Goal: Task Accomplishment & Management: Use online tool/utility

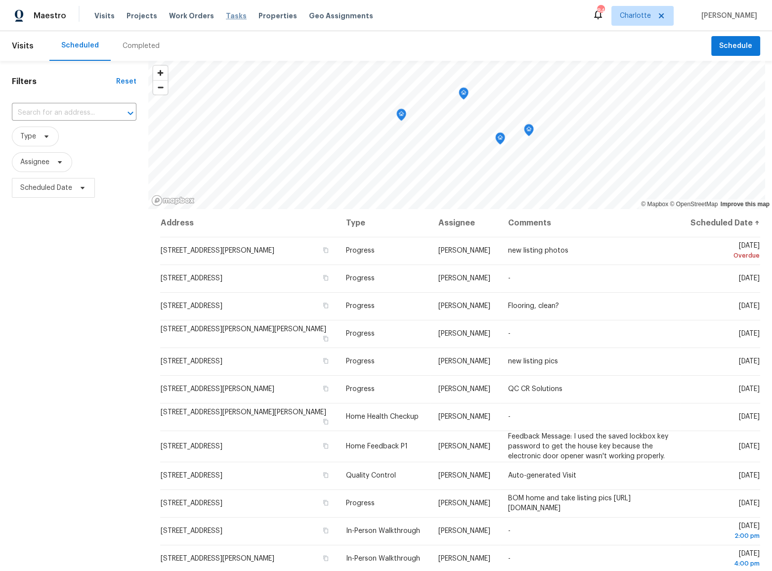
click at [226, 14] on span "Tasks" at bounding box center [236, 15] width 21 height 7
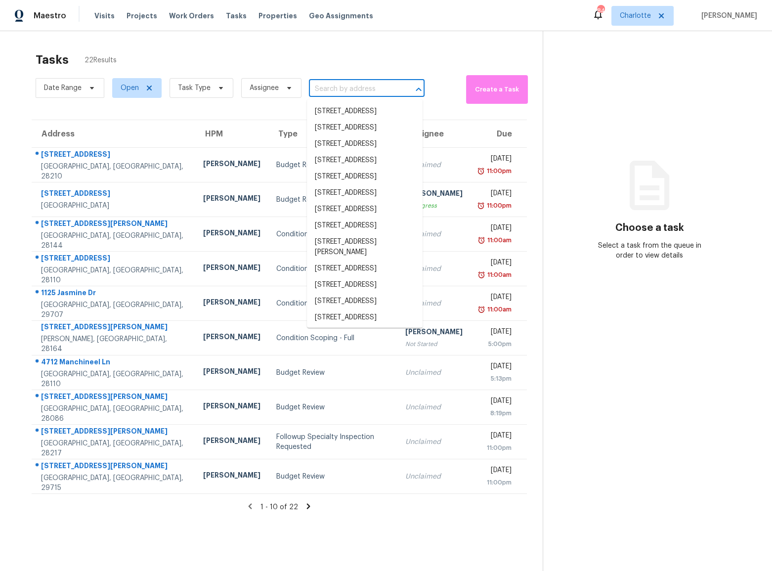
click at [341, 88] on input "text" at bounding box center [353, 89] width 88 height 15
paste input "[STREET_ADDRESS][PERSON_NAME]"
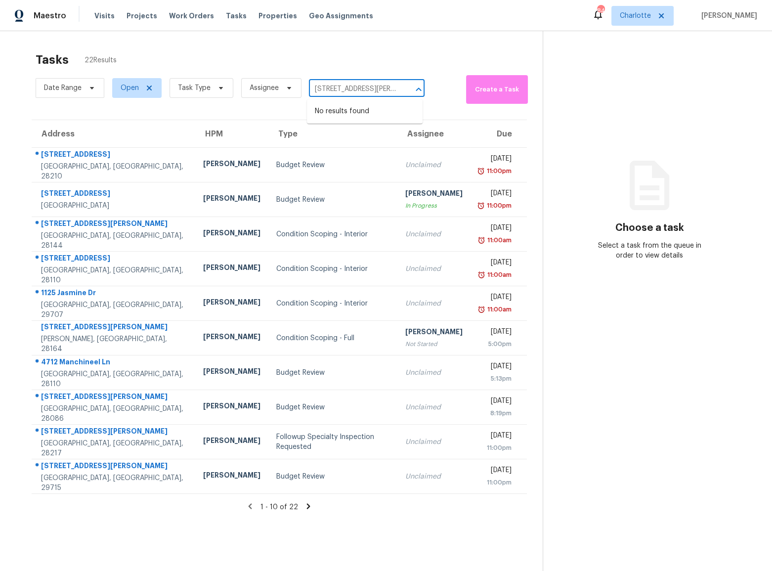
type input "[STREET_ADDRESS][PERSON_NAME]"
click at [642, 13] on span "Charlotte" at bounding box center [635, 16] width 31 height 10
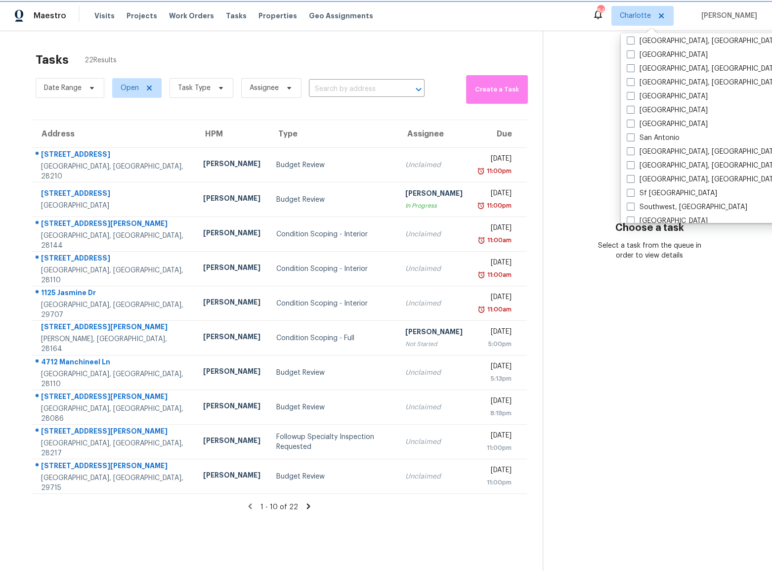
scroll to position [662, 0]
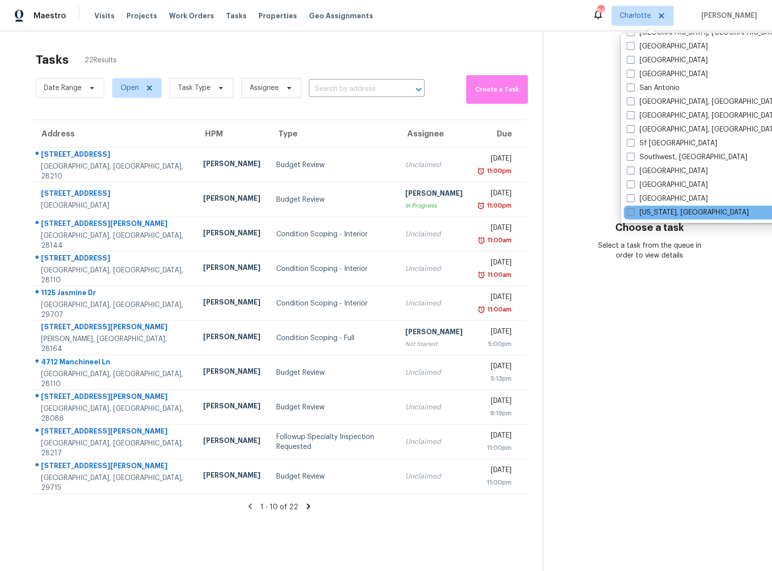
click at [648, 208] on label "[US_STATE], [GEOGRAPHIC_DATA]" at bounding box center [687, 213] width 122 height 10
click at [633, 208] on input "[US_STATE], [GEOGRAPHIC_DATA]" at bounding box center [629, 211] width 6 height 6
checkbox input "true"
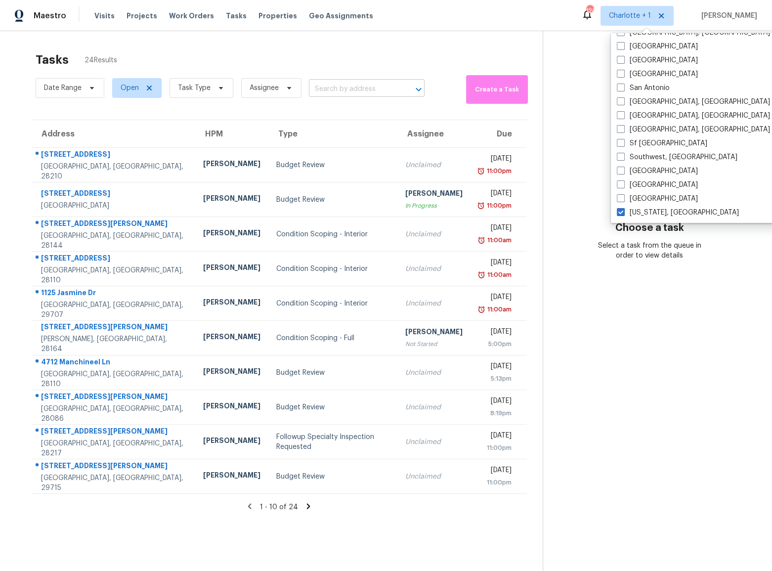
click at [321, 87] on input "text" at bounding box center [353, 89] width 88 height 15
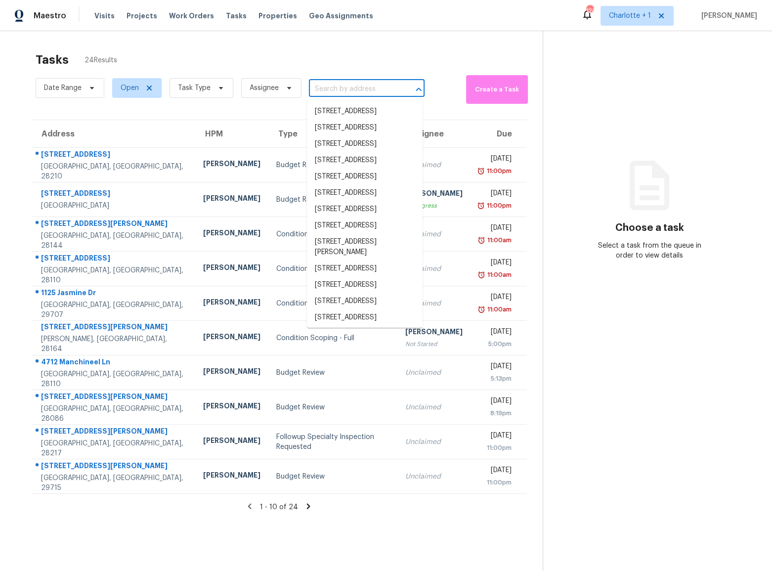
paste input "[STREET_ADDRESS][PERSON_NAME]"
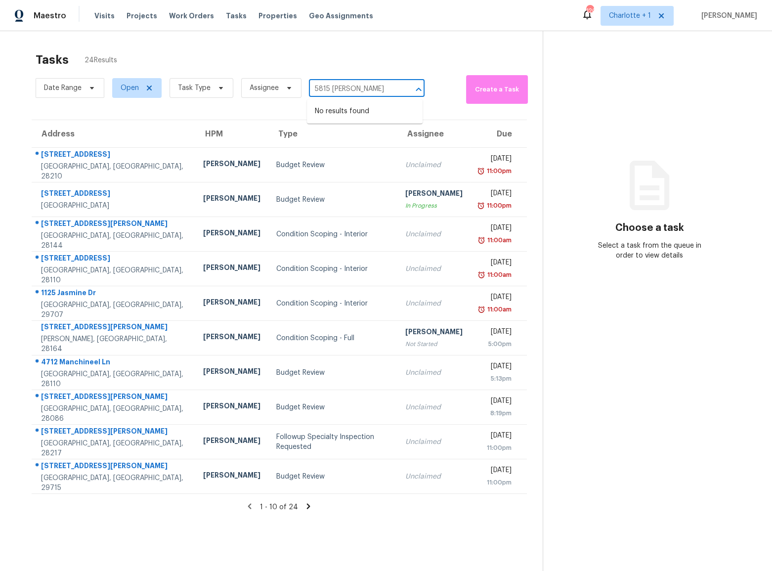
type input "5815 [PERSON_NAME]"
click at [146, 87] on icon at bounding box center [149, 88] width 8 height 8
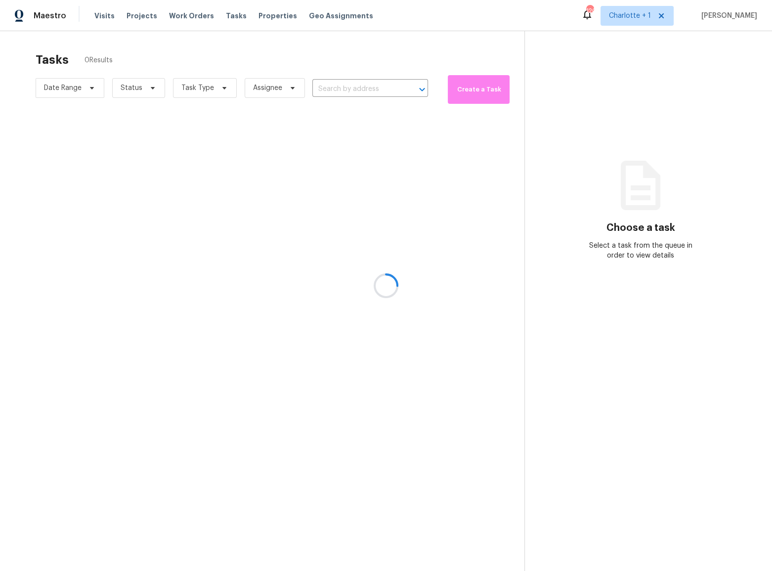
click at [360, 88] on div at bounding box center [386, 285] width 772 height 571
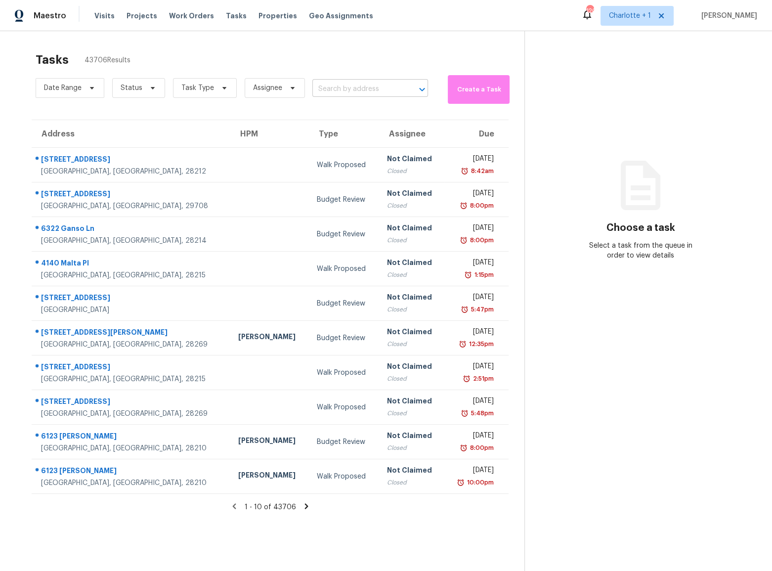
click at [349, 87] on input "text" at bounding box center [356, 89] width 88 height 15
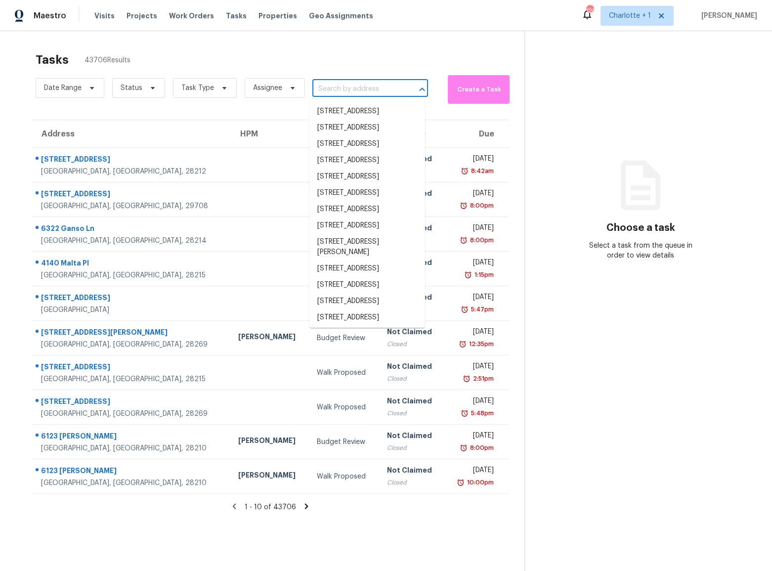
type input "v"
paste input "[STREET_ADDRESS][PERSON_NAME]"
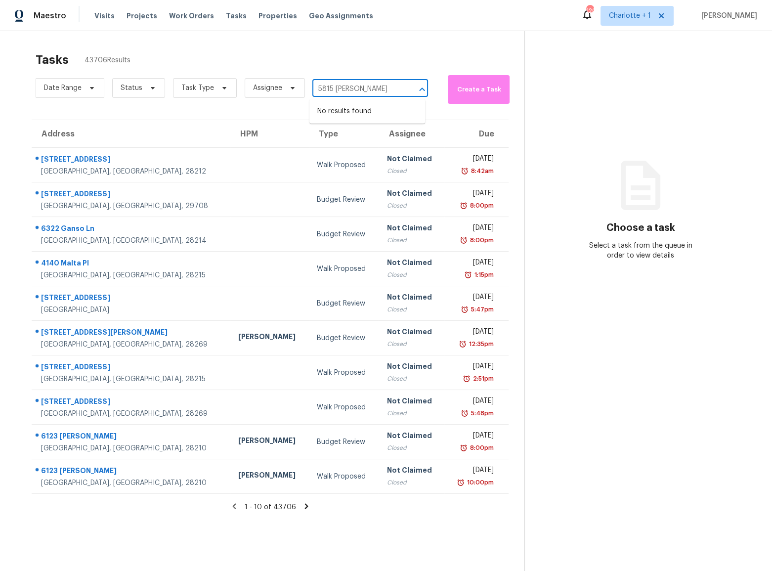
type input "5815 [PERSON_NAME]"
click at [352, 94] on input "text" at bounding box center [356, 89] width 88 height 15
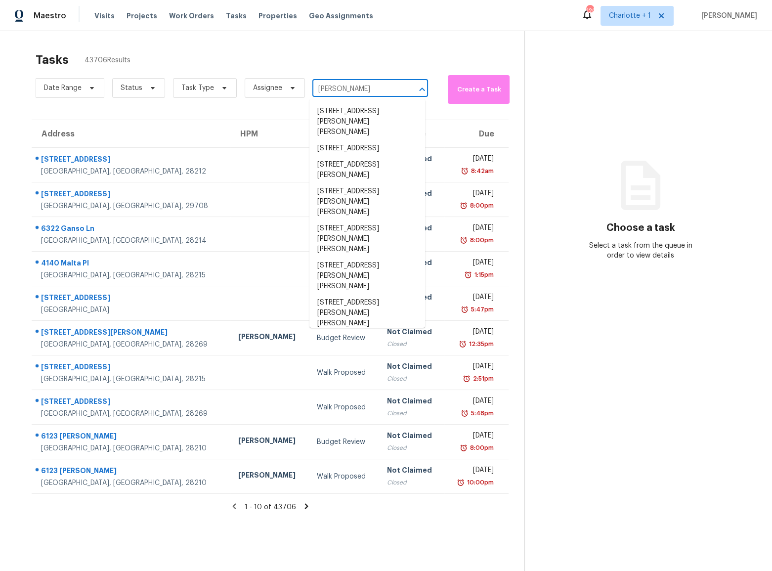
type input "[PERSON_NAME]"
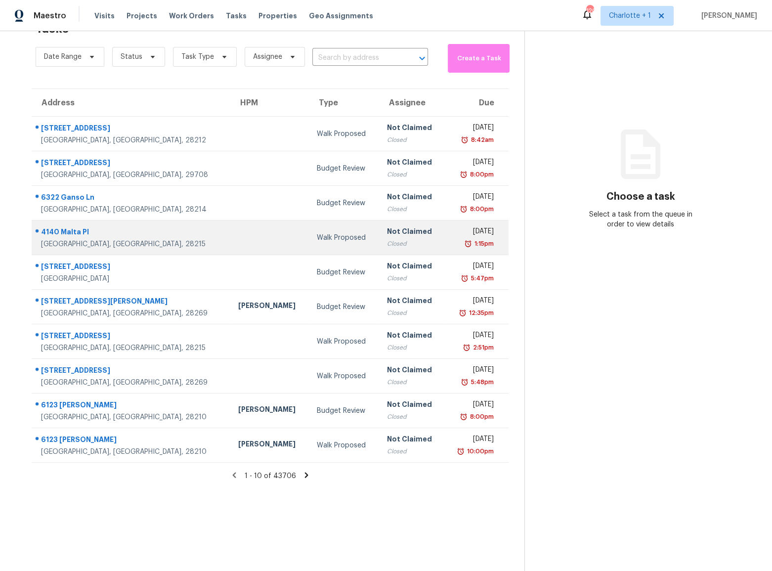
scroll to position [38, 0]
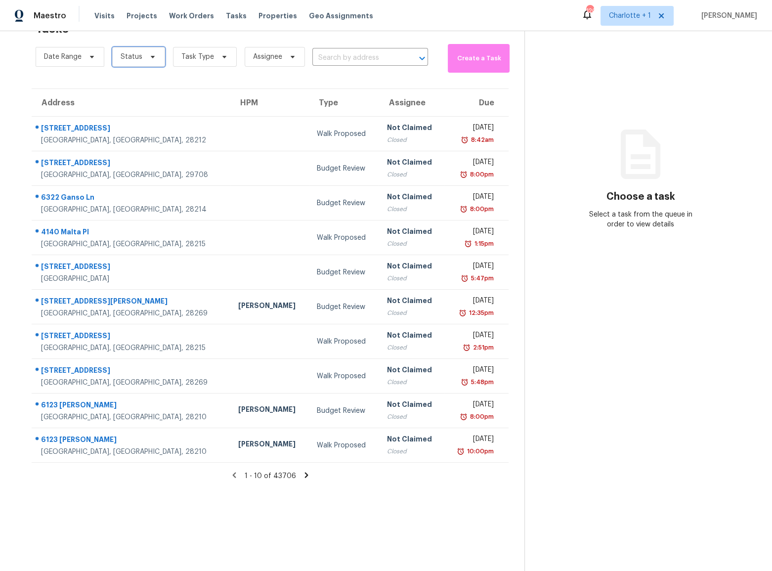
click at [146, 53] on span at bounding box center [151, 57] width 11 height 8
click at [155, 80] on div "Closed" at bounding box center [139, 79] width 48 height 14
click at [125, 79] on span at bounding box center [122, 78] width 8 height 8
click at [124, 79] on input "Closed" at bounding box center [121, 77] width 6 height 6
checkbox input "true"
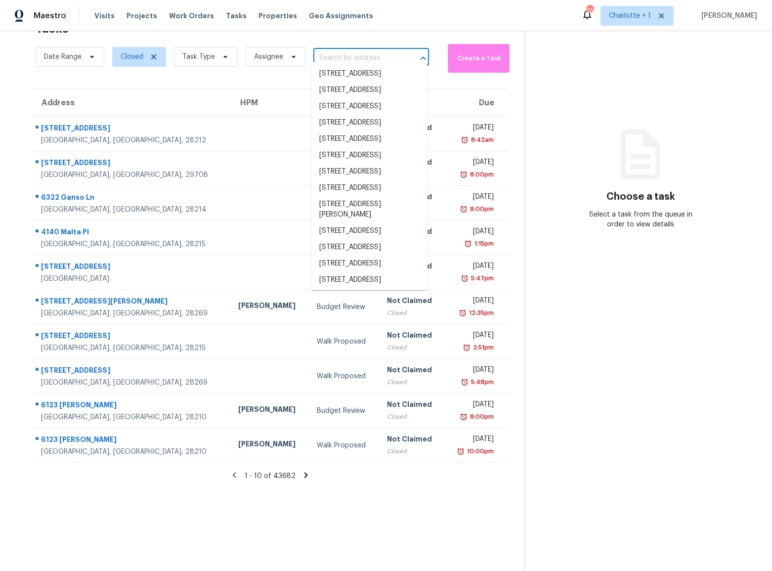
click at [342, 50] on input "text" at bounding box center [357, 57] width 88 height 15
type input "j"
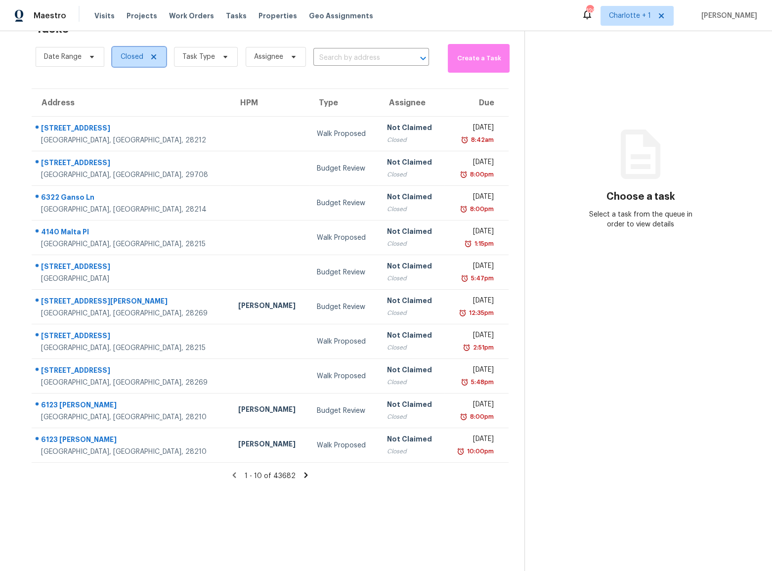
click at [153, 54] on icon at bounding box center [153, 56] width 5 height 5
